Goal: Find contact information: Find contact information

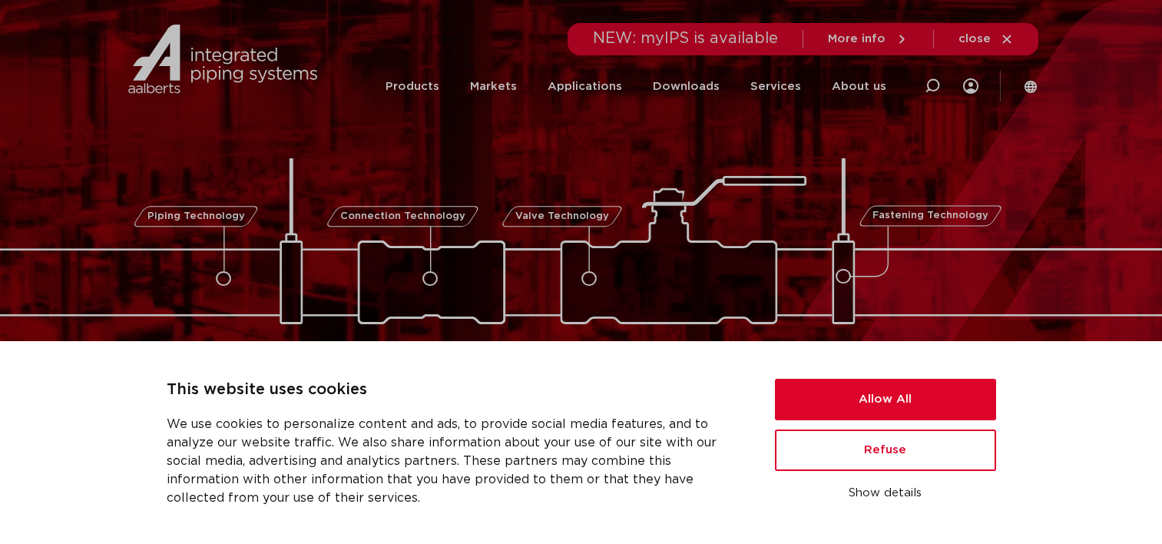
click at [869, 91] on link "About us" at bounding box center [859, 86] width 55 height 59
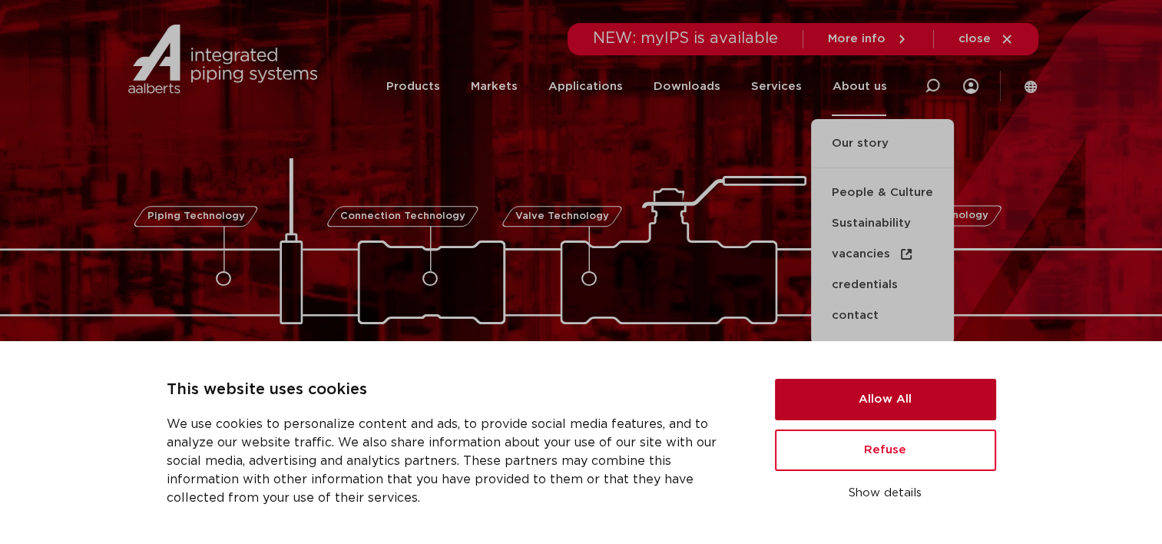
click at [895, 415] on button "Allow All" at bounding box center [885, 399] width 221 height 41
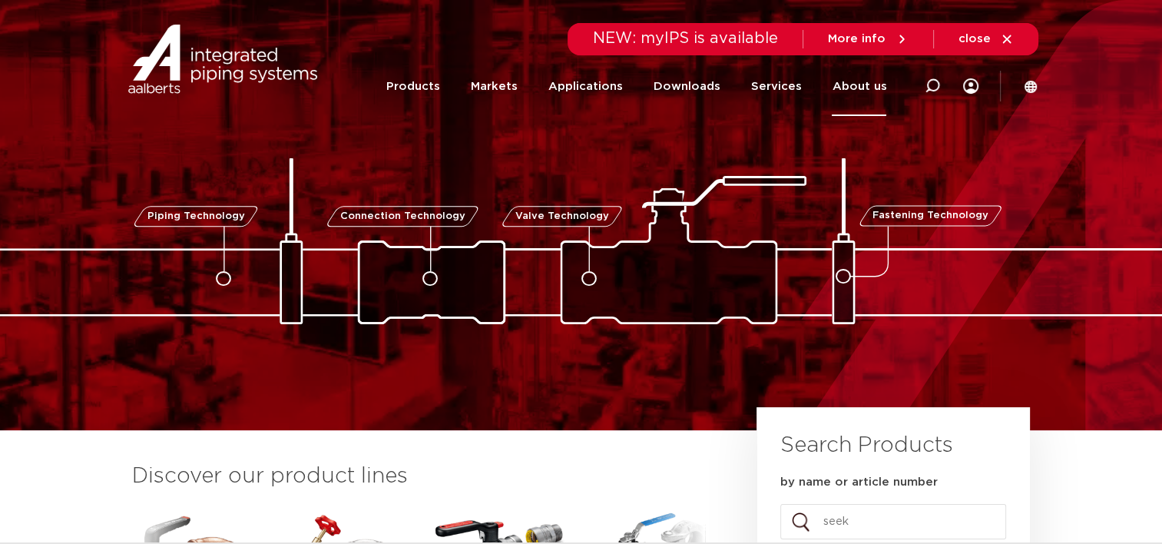
click at [857, 101] on link "About us" at bounding box center [859, 86] width 55 height 59
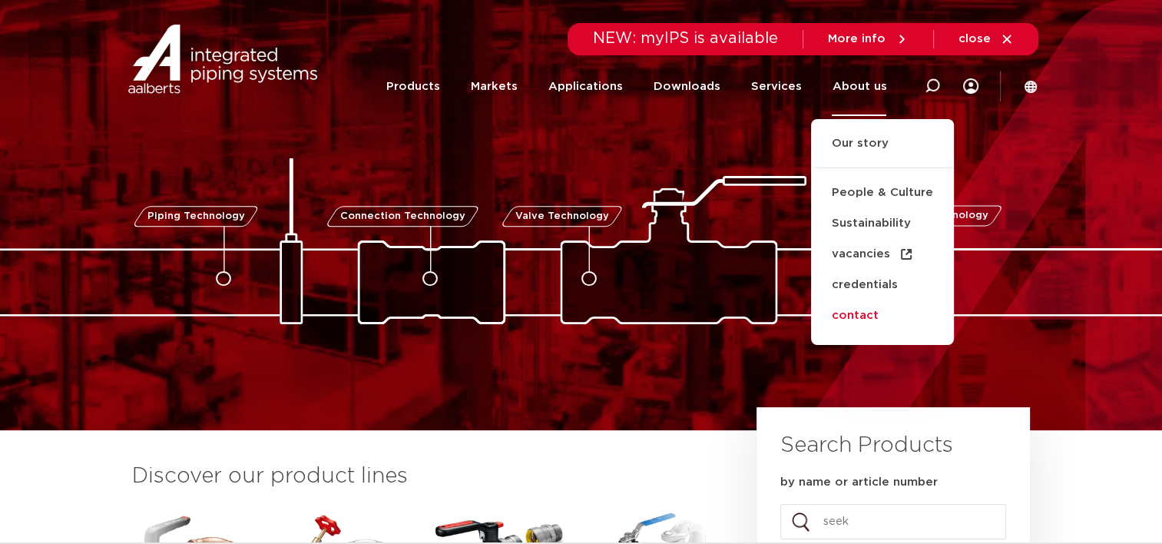
click at [861, 314] on link "contact" at bounding box center [882, 315] width 143 height 31
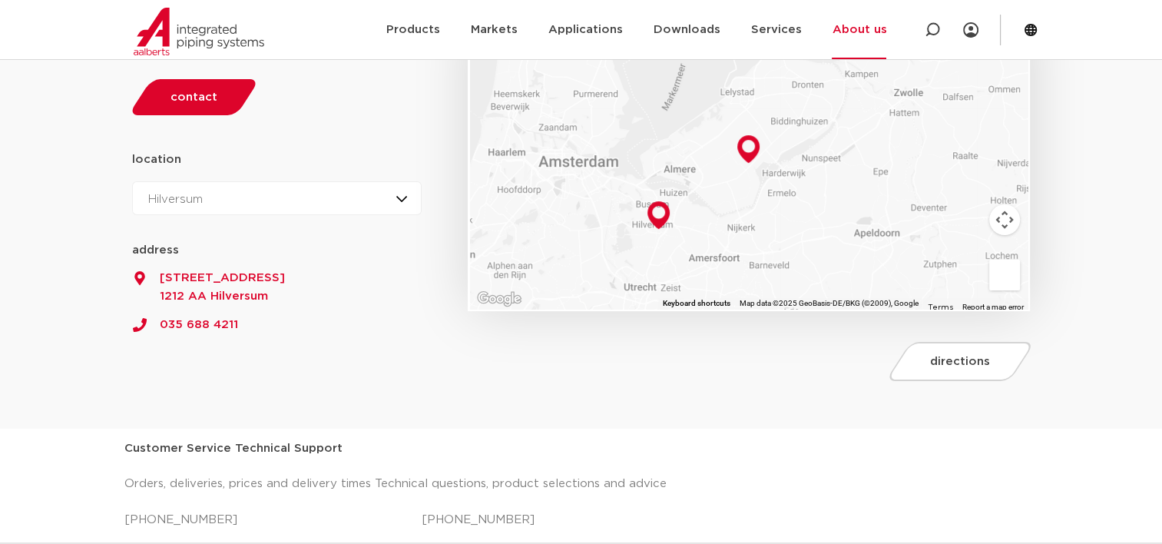
scroll to position [197, 0]
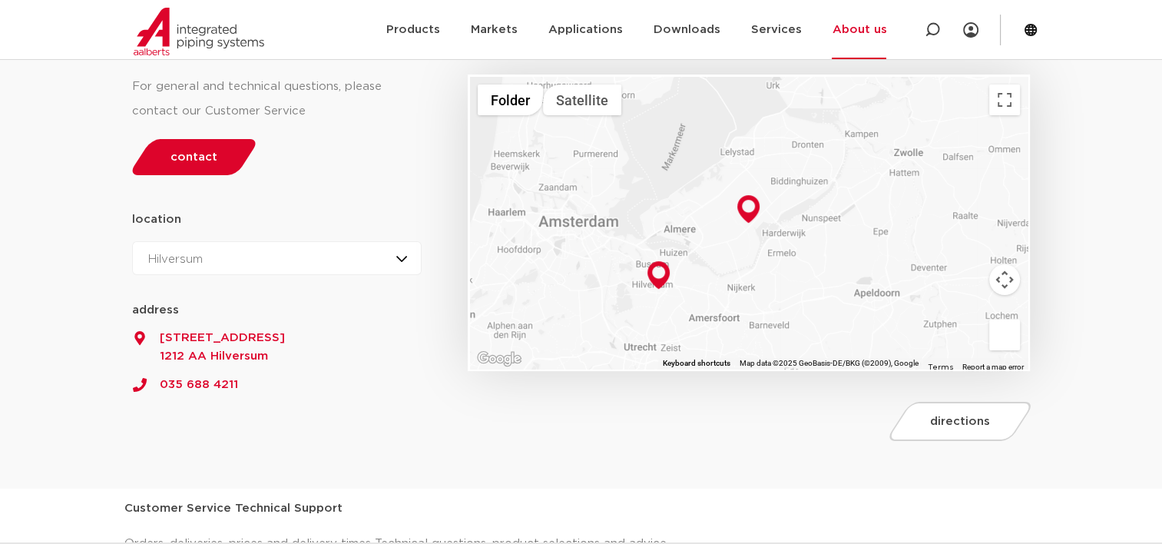
click at [359, 259] on div "Hilversum Hilversum Zeewolde" at bounding box center [277, 258] width 290 height 34
click at [188, 327] on li "Zeewolde" at bounding box center [182, 325] width 98 height 31
click at [408, 332] on span "Production route 9" at bounding box center [277, 338] width 290 height 18
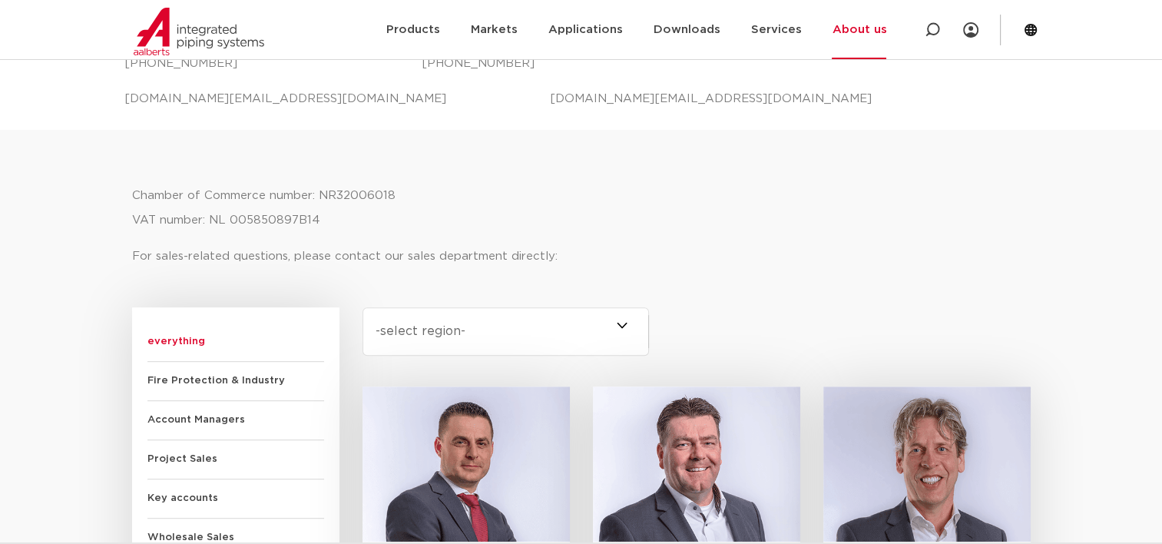
scroll to position [868, 0]
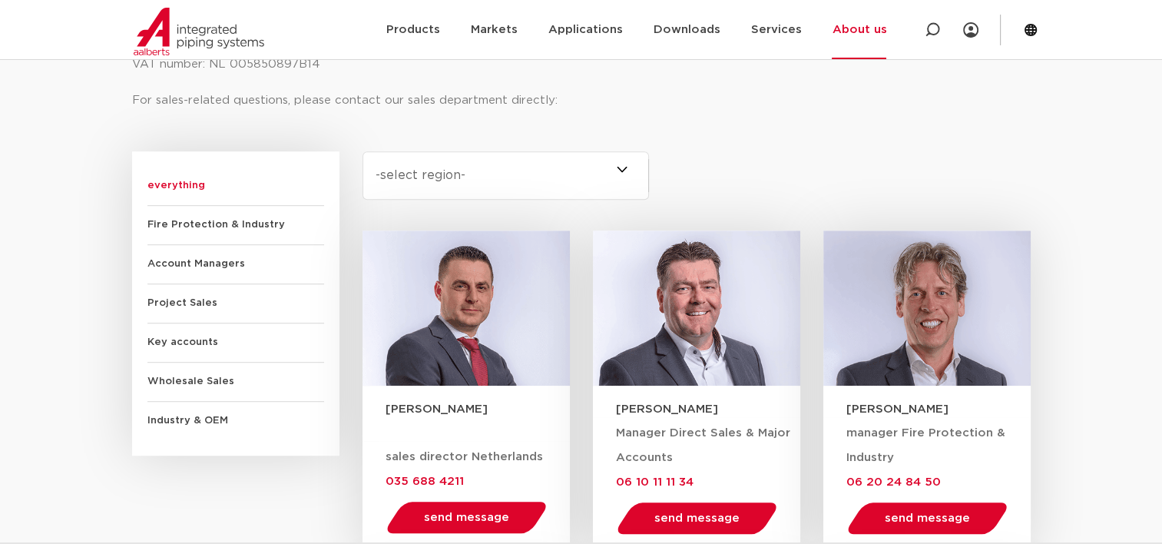
click at [632, 160] on select "-select region- All of the [GEOGRAPHIC_DATA] (6) [GEOGRAPHIC_DATA] (4) [GEOGRAP…" at bounding box center [505, 175] width 287 height 48
select select "brabant"
click at [362, 151] on select "-select region- All of the [GEOGRAPHIC_DATA] (6) [GEOGRAPHIC_DATA] (4) [GEOGRAP…" at bounding box center [505, 175] width 287 height 48
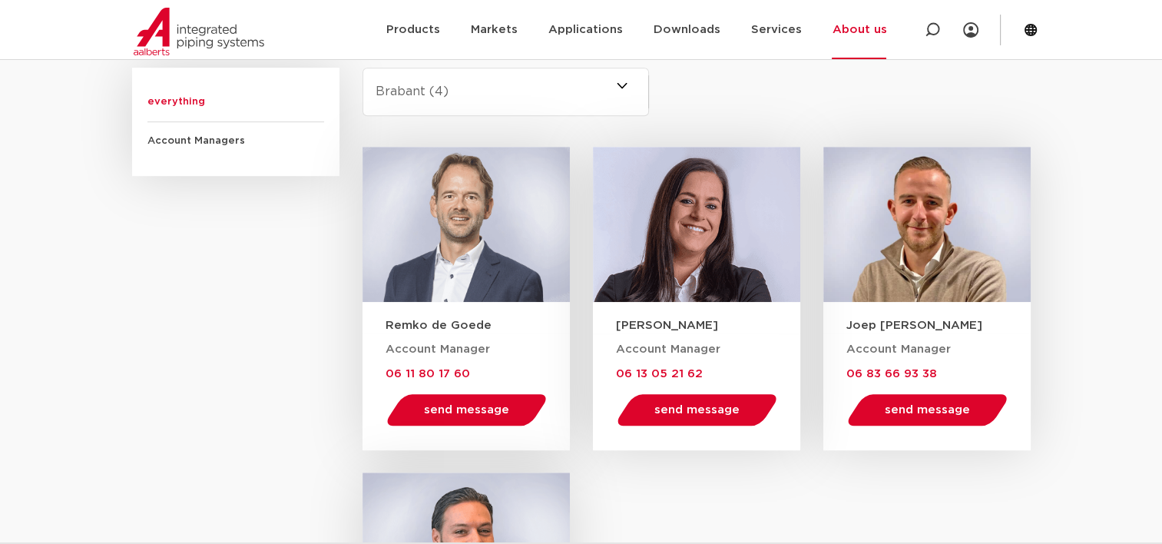
scroll to position [955, 0]
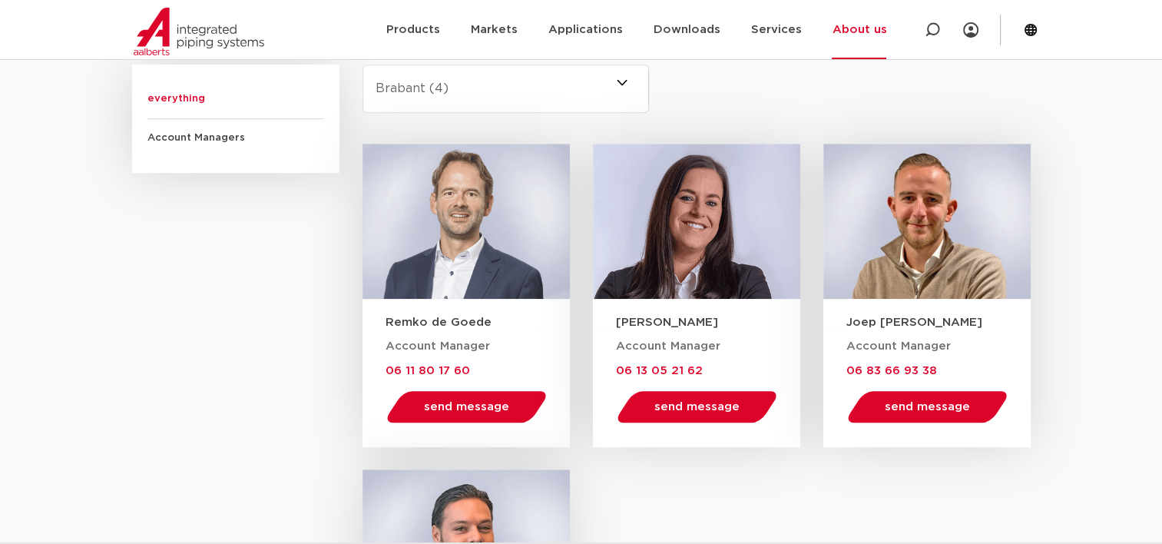
click at [283, 299] on aside "Function everything Account Managers" at bounding box center [247, 418] width 230 height 708
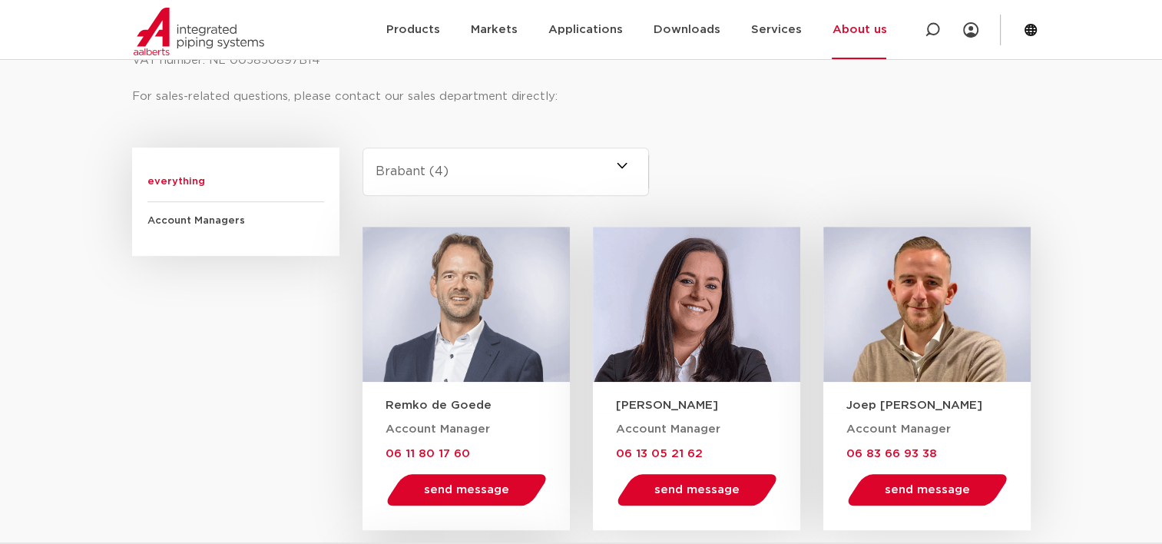
scroll to position [875, 0]
